Goal: Transaction & Acquisition: Purchase product/service

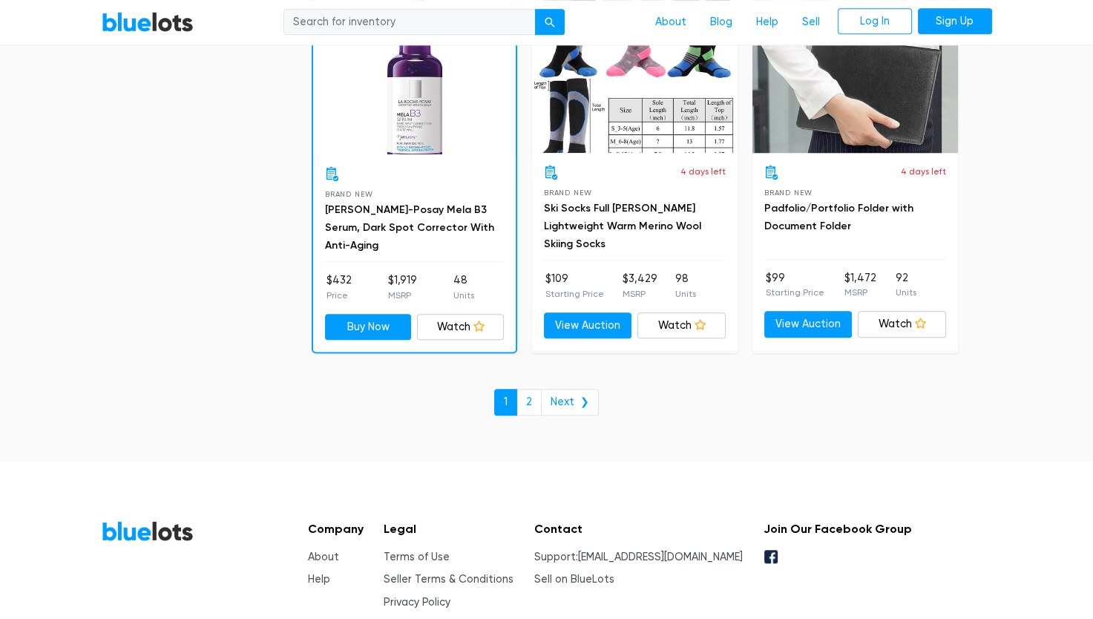
scroll to position [6385, 0]
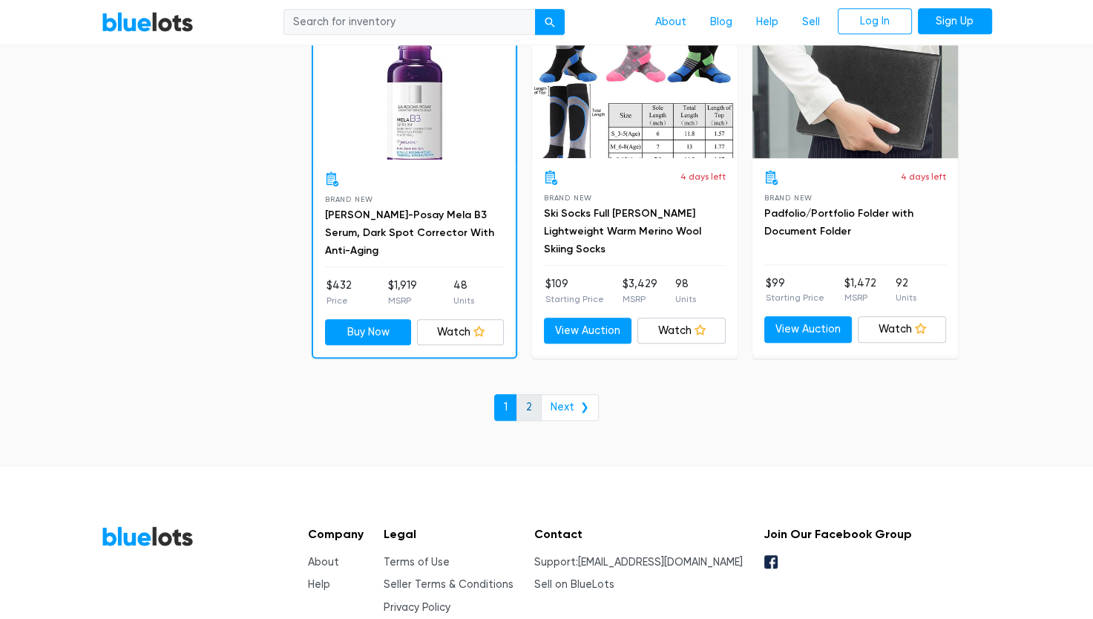
click at [524, 402] on link "2" at bounding box center [528, 407] width 25 height 27
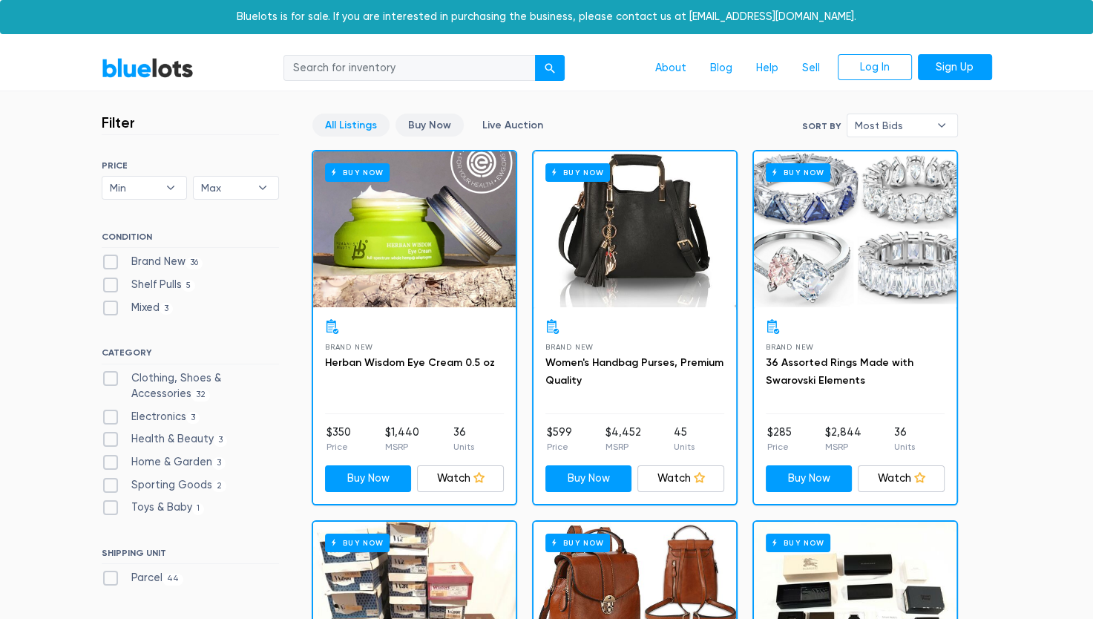
click at [448, 120] on link "Buy Now" at bounding box center [429, 125] width 68 height 23
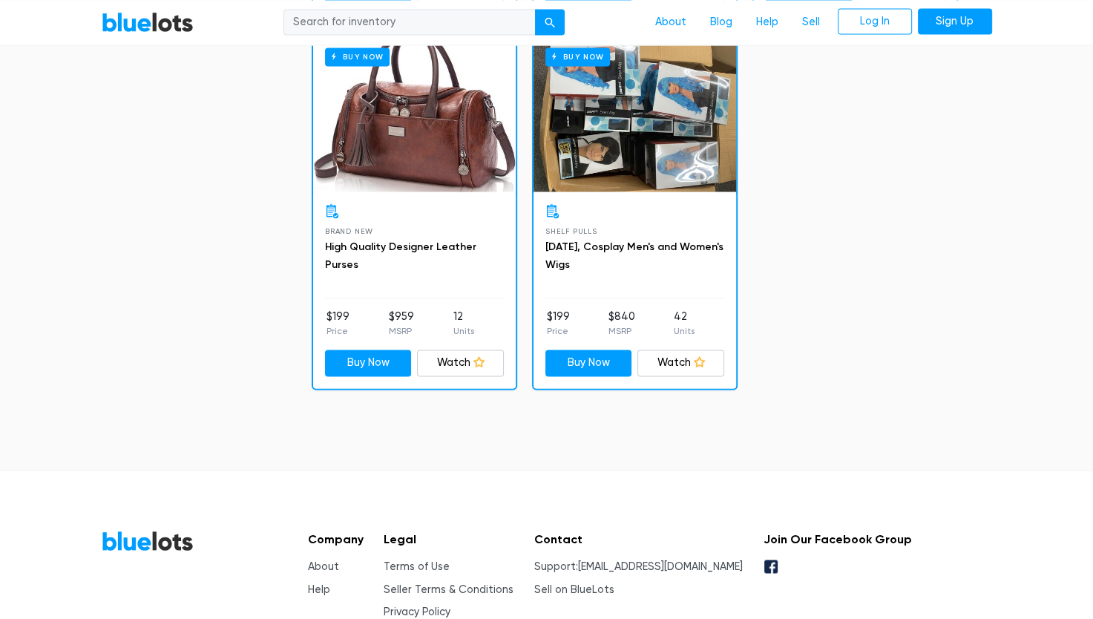
scroll to position [2402, 0]
